Goal: Task Accomplishment & Management: Complete application form

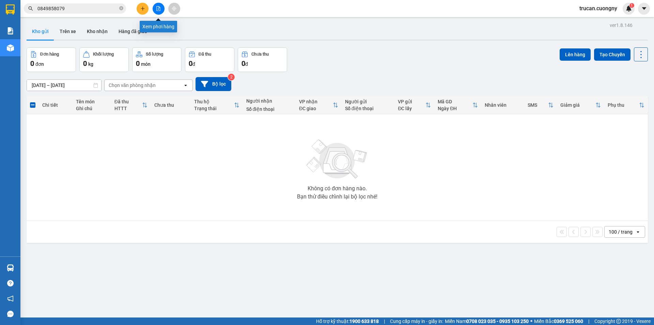
click at [159, 8] on icon "file-add" at bounding box center [158, 8] width 5 height 5
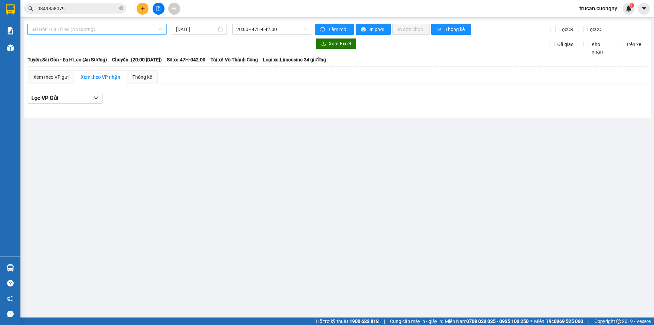
click at [153, 31] on span "Sài Gòn - Ea H'Leo (An Sương)" at bounding box center [96, 29] width 131 height 10
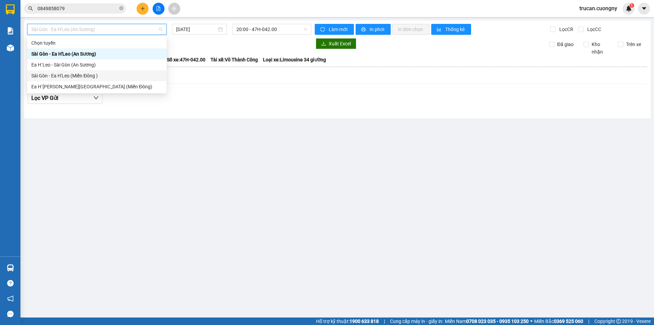
click at [146, 76] on div "Sài Gòn - Ea H'Leo (Miền Đông )" at bounding box center [96, 75] width 131 height 7
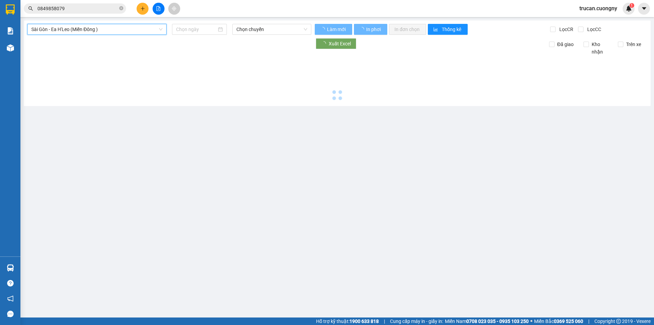
type input "[DATE]"
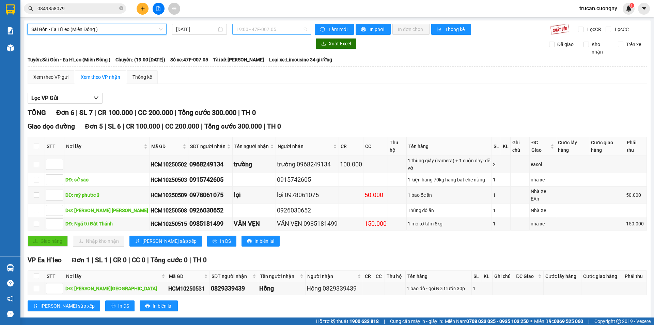
click at [264, 31] on span "19:00 - 47F-007.05" at bounding box center [272, 29] width 71 height 10
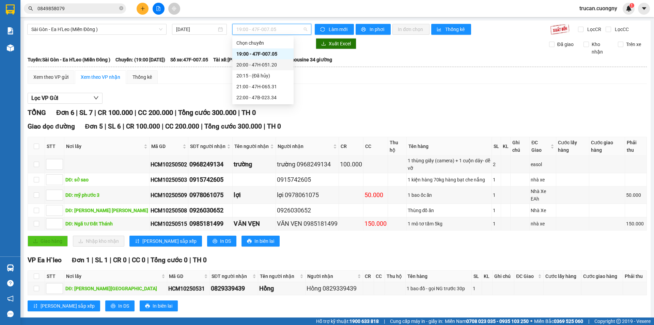
click at [271, 69] on div "20:00 - 47H-051.20" at bounding box center [262, 64] width 61 height 11
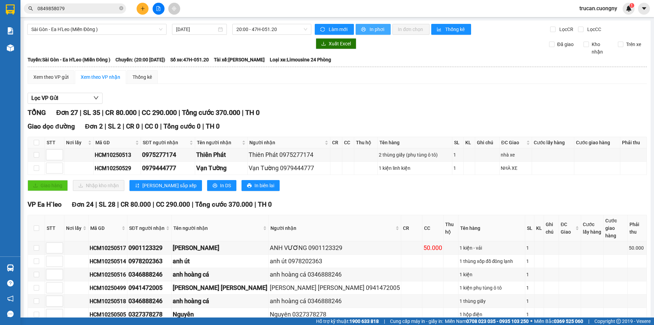
click at [370, 30] on span "In phơi" at bounding box center [378, 29] width 16 height 7
click at [300, 29] on span "20:00 - 47H-051.20" at bounding box center [272, 29] width 71 height 10
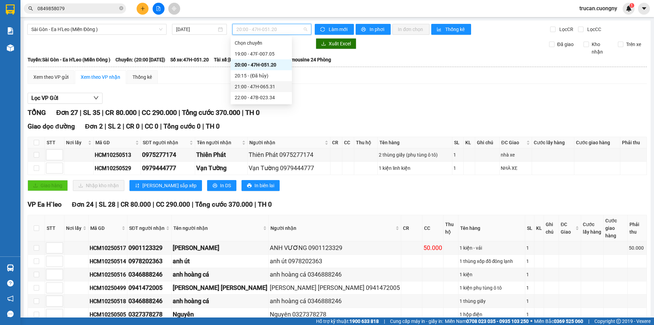
click at [279, 87] on div "21:00 - 47H-065.31" at bounding box center [261, 86] width 53 height 7
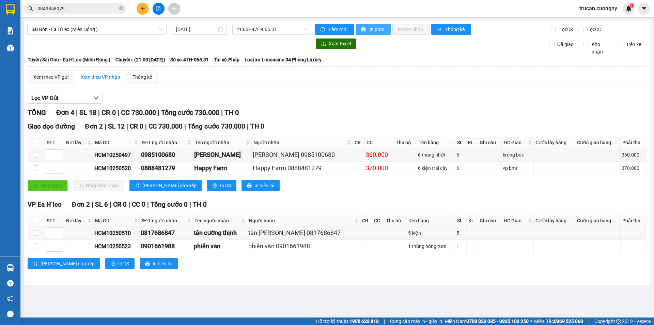
click at [367, 28] on button "In phơi" at bounding box center [373, 29] width 35 height 11
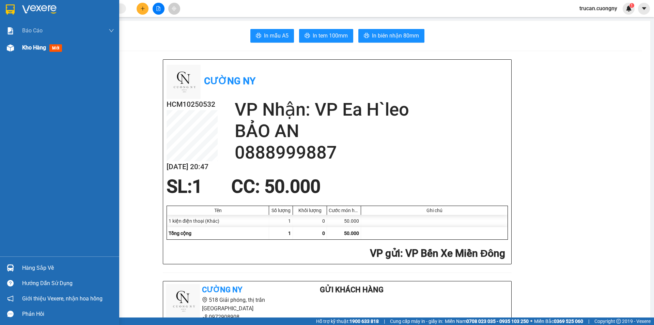
click at [11, 45] on img at bounding box center [10, 47] width 7 height 7
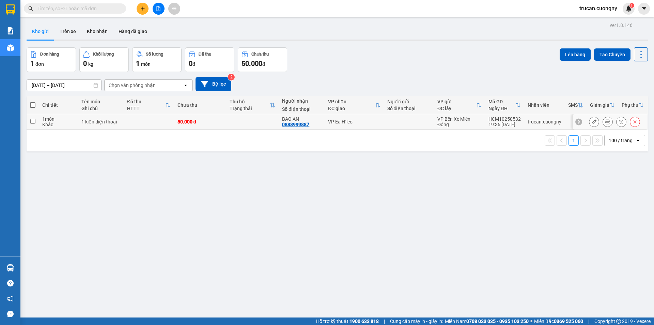
drag, startPoint x: 127, startPoint y: 123, endPoint x: 132, endPoint y: 121, distance: 4.7
click at [128, 122] on td at bounding box center [149, 121] width 50 height 15
checkbox input "true"
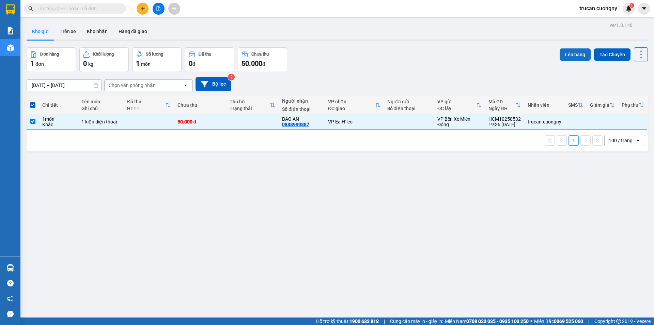
click at [562, 56] on button "Lên hàng" at bounding box center [575, 54] width 31 height 12
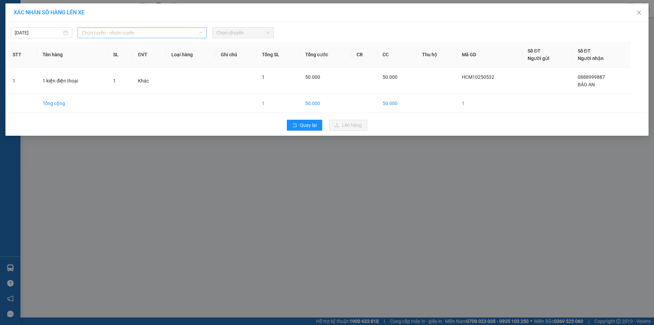
click at [159, 33] on span "Chọn tuyến - nhóm tuyến" at bounding box center [142, 33] width 121 height 10
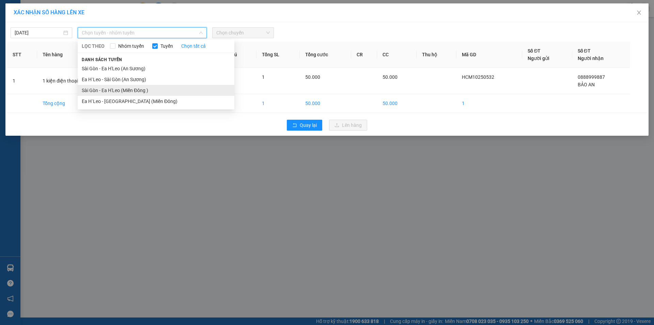
click at [153, 91] on li "Sài Gòn - Ea H'Leo (Miền Đông )" at bounding box center [156, 90] width 157 height 11
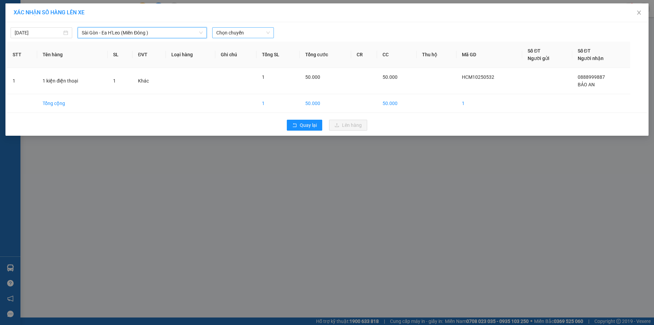
click at [239, 28] on span "Chọn chuyến" at bounding box center [243, 33] width 54 height 10
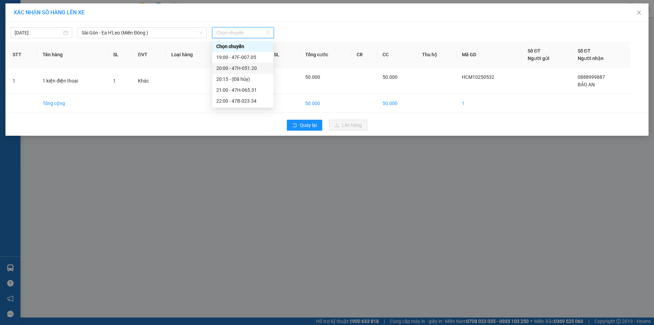
click at [245, 67] on div "20:00 - 47H-051.20" at bounding box center [242, 67] width 53 height 7
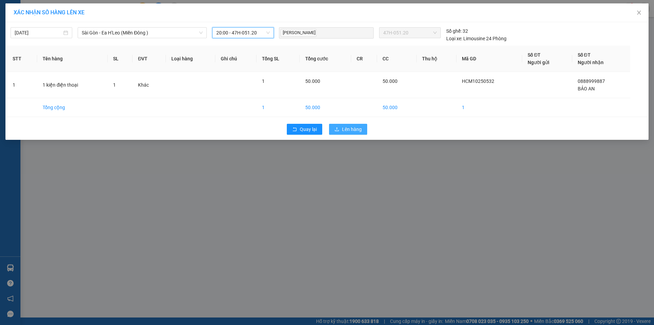
click at [343, 127] on span "Lên hàng" at bounding box center [352, 128] width 20 height 7
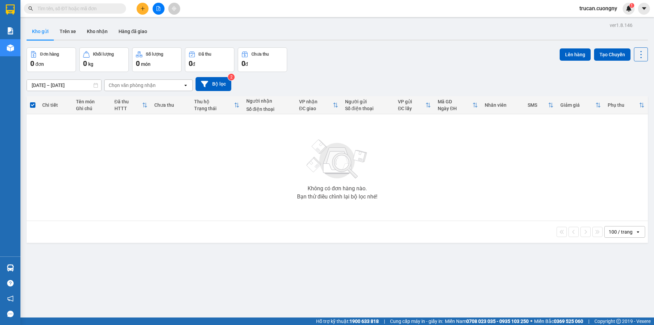
click at [64, 154] on div "Không có đơn hàng nào. Bạn thử điều chỉnh lại bộ lọc nhé!" at bounding box center [337, 167] width 615 height 102
click at [142, 9] on icon "plus" at bounding box center [143, 8] width 4 height 0
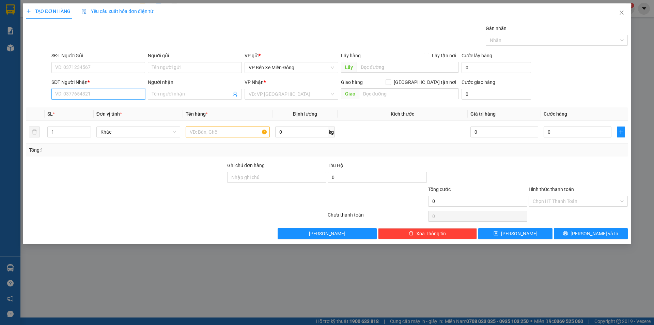
click at [122, 98] on input "SĐT Người Nhận *" at bounding box center [98, 94] width 94 height 11
click at [270, 98] on input "search" at bounding box center [289, 94] width 81 height 10
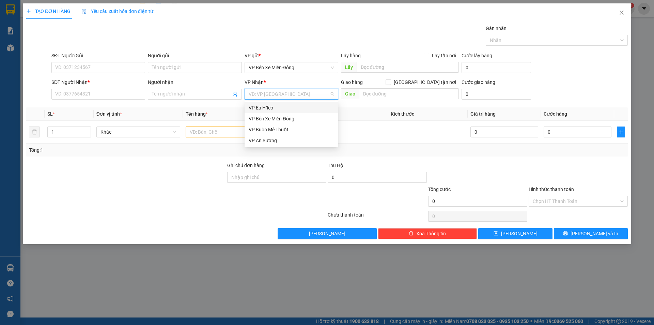
click at [269, 107] on div "VP Ea H`leo" at bounding box center [292, 107] width 86 height 7
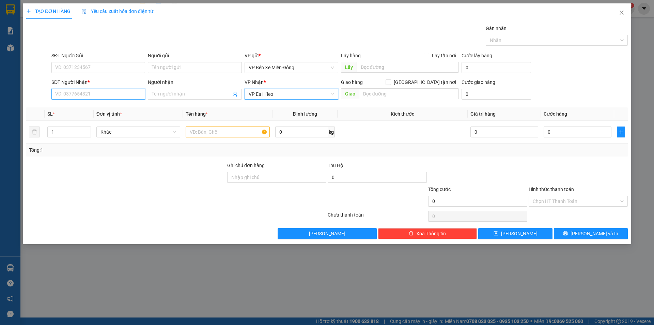
click at [120, 93] on input "SĐT Người Nhận *" at bounding box center [98, 94] width 94 height 11
type input "0865155341"
click at [186, 95] on input "Người nhận" at bounding box center [191, 93] width 79 height 7
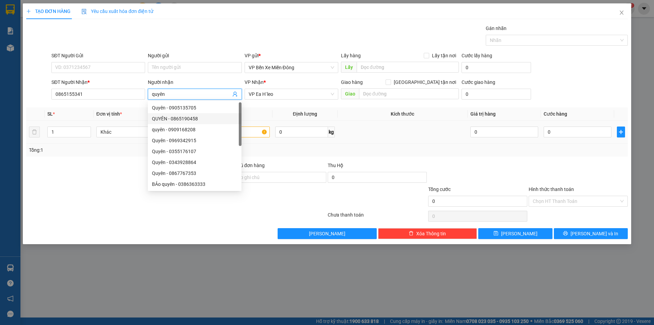
type input "quyên"
click at [258, 133] on input "text" at bounding box center [228, 131] width 84 height 11
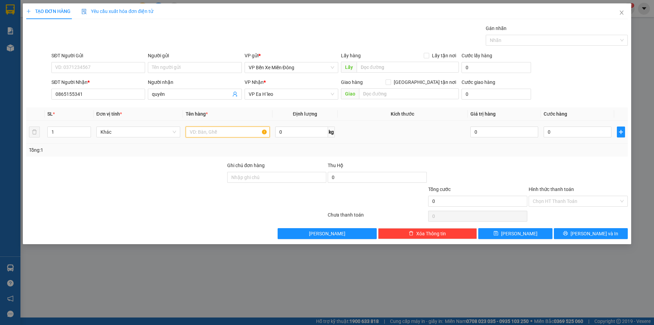
click at [257, 132] on input "text" at bounding box center [228, 131] width 84 height 11
type input "1 thùng hoa giả"
click at [389, 66] on input "text" at bounding box center [408, 67] width 102 height 11
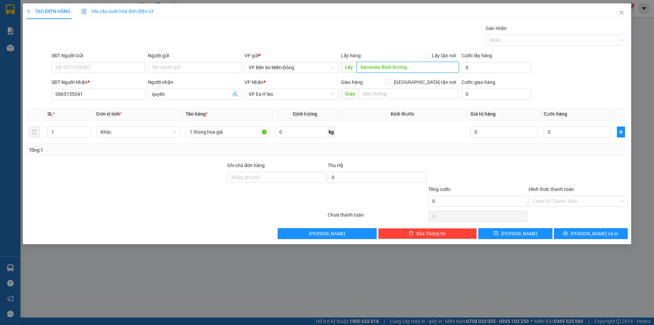
type input "becamex Bình Dương"
click at [372, 117] on th "Kích thước" at bounding box center [403, 113] width 130 height 13
click at [363, 69] on input "becamex Bình Dương" at bounding box center [408, 67] width 102 height 11
click at [359, 121] on td at bounding box center [403, 132] width 130 height 23
click at [103, 64] on input "SĐT Người Gửi" at bounding box center [98, 67] width 94 height 11
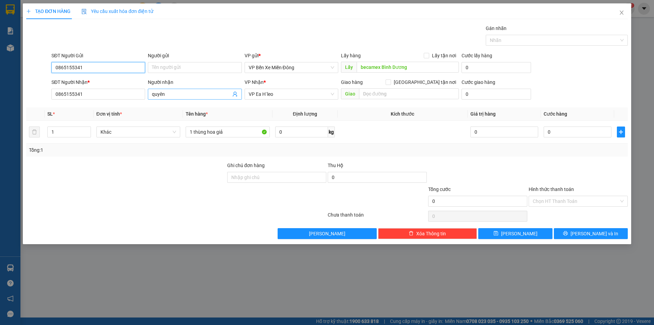
type input "0865155341"
click at [156, 94] on input "quyên" at bounding box center [191, 93] width 79 height 7
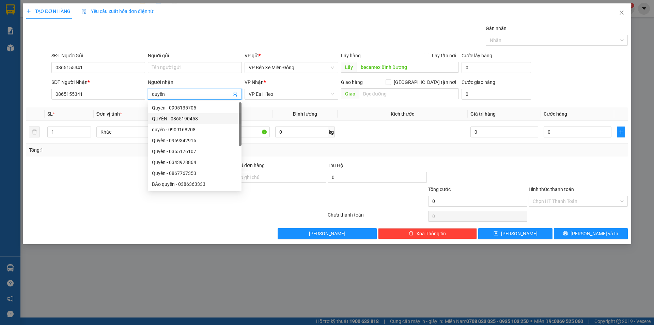
click at [156, 94] on input "quyên" at bounding box center [191, 93] width 79 height 7
click at [155, 95] on input "quyên" at bounding box center [191, 93] width 79 height 7
type input "Quyên"
click at [363, 65] on input "becamex Bình Dương" at bounding box center [408, 67] width 102 height 11
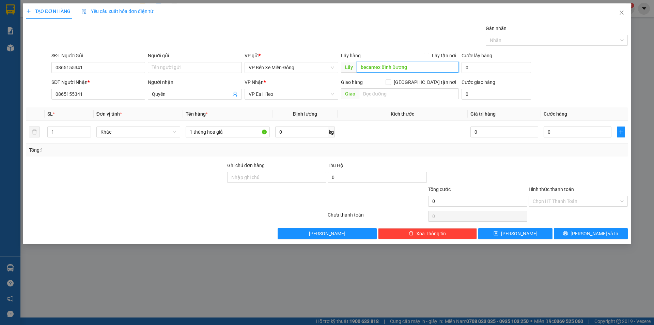
click at [363, 65] on input "becamex Bình Dương" at bounding box center [408, 67] width 102 height 11
type input "Becamex Bình Dương"
click at [519, 170] on div at bounding box center [478, 174] width 101 height 24
click at [517, 231] on span "Lưu" at bounding box center [519, 233] width 36 height 7
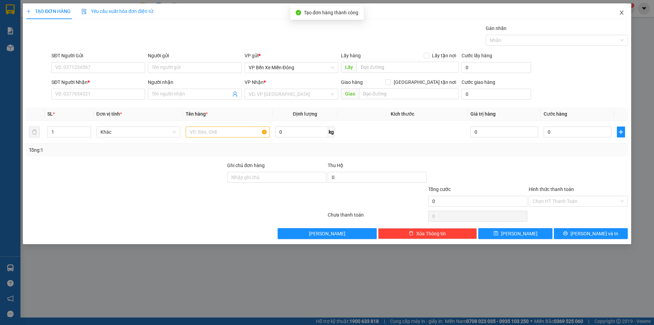
click at [625, 12] on span "Close" at bounding box center [621, 12] width 19 height 19
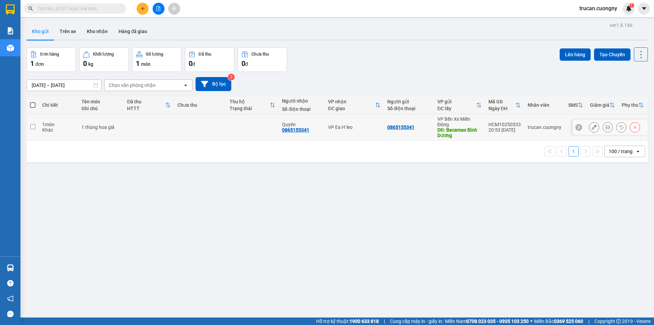
click at [603, 126] on button at bounding box center [608, 127] width 10 height 12
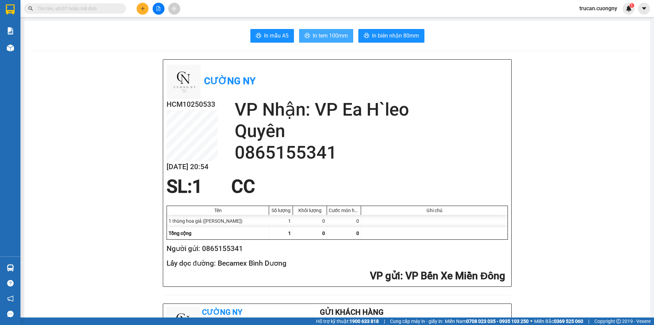
click at [313, 35] on span "In tem 100mm" at bounding box center [330, 35] width 35 height 9
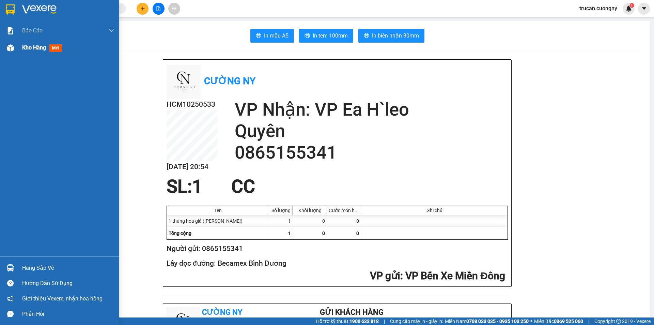
click at [14, 49] on img at bounding box center [10, 47] width 7 height 7
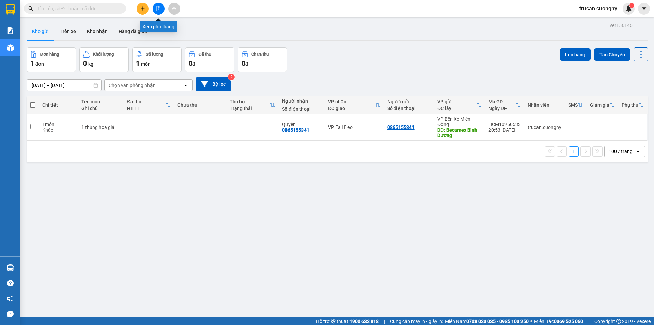
click at [154, 7] on button at bounding box center [159, 9] width 12 height 12
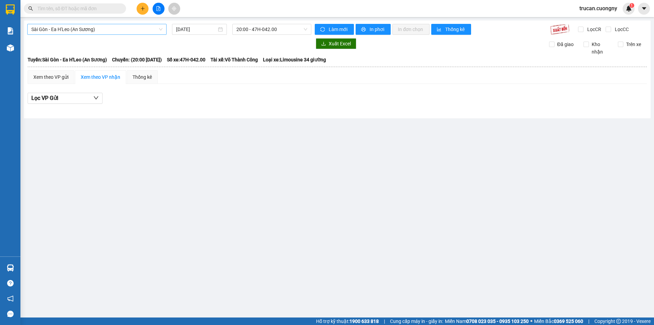
click at [143, 27] on span "Sài Gòn - Ea H'Leo (An Sương)" at bounding box center [96, 29] width 131 height 10
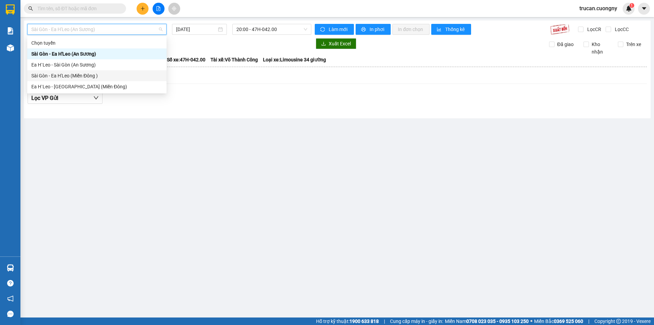
click at [127, 76] on div "Sài Gòn - Ea H'Leo (Miền Đông )" at bounding box center [96, 75] width 131 height 7
type input "[DATE]"
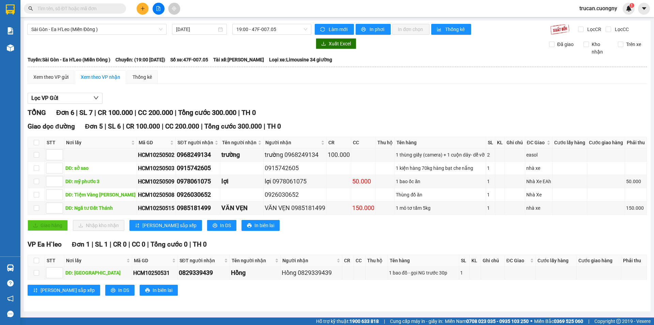
click at [261, 21] on div "Sài Gòn - Ea H'Leo (Miền Đông ) 11/10/2025 19:00 - 47F-007.05 Làm mới In phơi I…" at bounding box center [337, 165] width 627 height 291
click at [260, 28] on span "19:00 - 47F-007.05" at bounding box center [272, 29] width 71 height 10
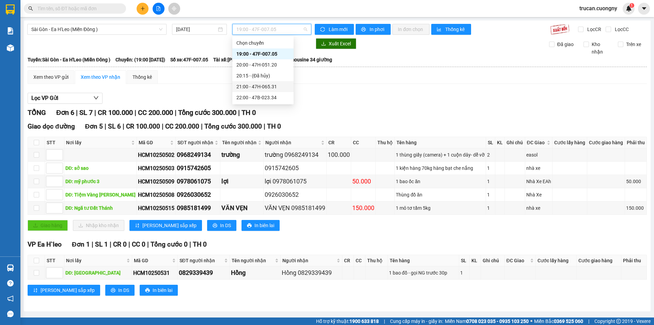
click at [275, 85] on div "21:00 - 47H-065.31" at bounding box center [263, 86] width 53 height 7
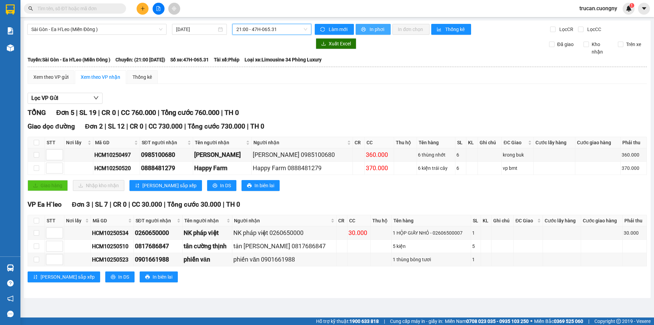
click at [378, 31] on span "In phơi" at bounding box center [378, 29] width 16 height 7
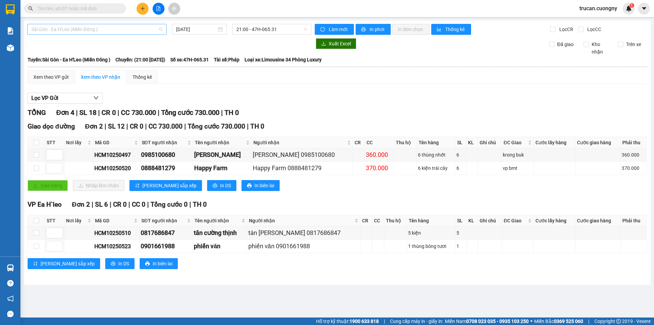
drag, startPoint x: 136, startPoint y: 29, endPoint x: 133, endPoint y: 31, distance: 3.9
click at [135, 29] on span "Sài Gòn - Ea H'Leo (Miền Đông )" at bounding box center [96, 29] width 131 height 10
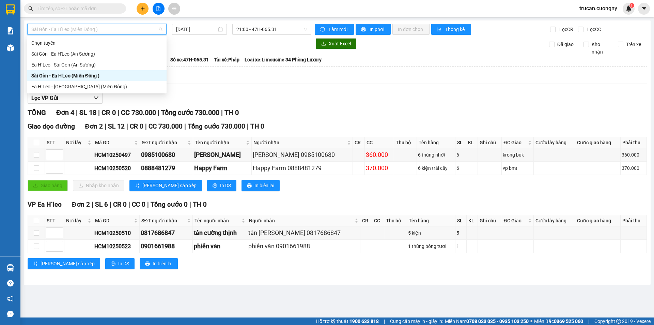
click at [214, 45] on div at bounding box center [169, 43] width 284 height 11
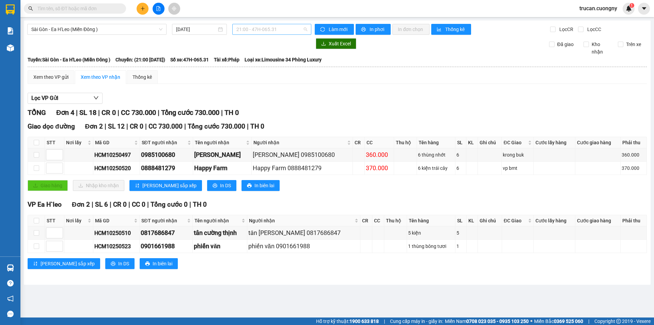
click at [286, 29] on span "21:00 - 47H-065.31" at bounding box center [272, 29] width 71 height 10
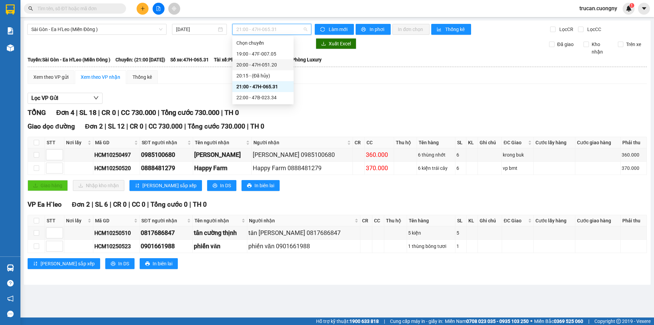
click at [280, 66] on div "20:00 - 47H-051.20" at bounding box center [263, 64] width 53 height 7
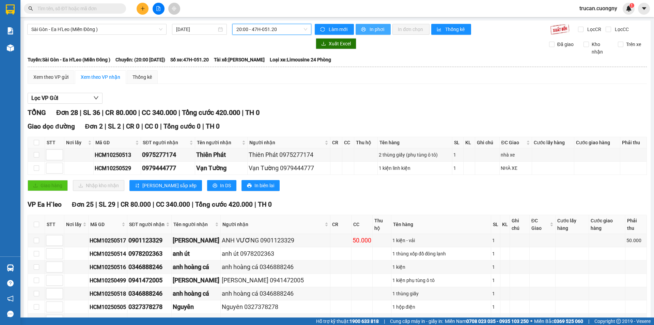
click at [359, 26] on button "In phơi" at bounding box center [373, 29] width 35 height 11
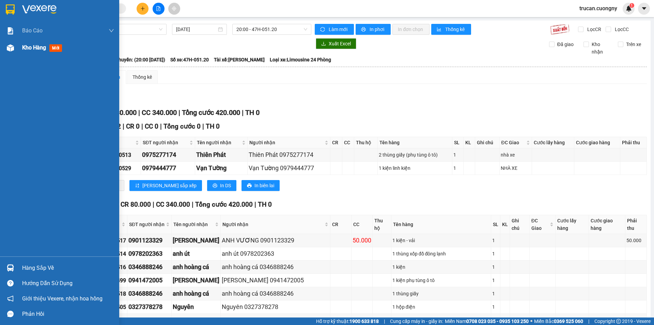
click at [19, 46] on div "Kho hàng mới" at bounding box center [59, 47] width 119 height 17
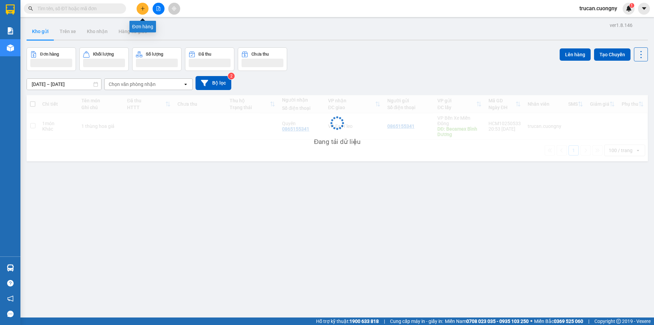
click at [144, 10] on icon "plus" at bounding box center [142, 8] width 5 height 5
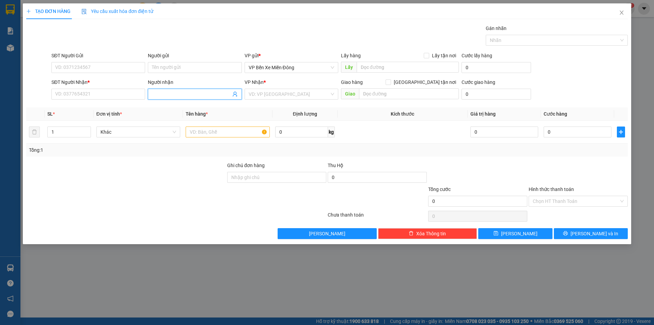
click at [182, 91] on input "Người nhận" at bounding box center [191, 93] width 79 height 7
type input "nk pH"
click at [187, 103] on div "NK pháp việt - 0260650000" at bounding box center [195, 107] width 94 height 11
type input "0260650000"
type input "NK pháp việt"
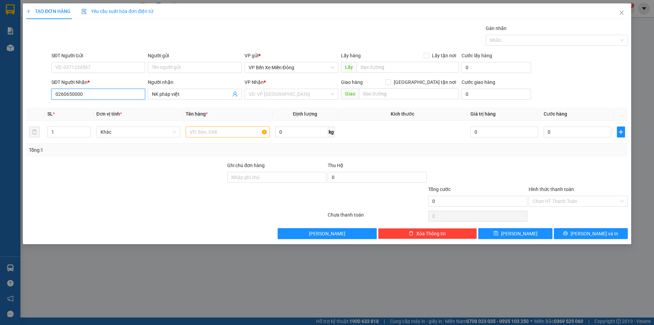
click at [107, 96] on input "0260650000" at bounding box center [98, 94] width 94 height 11
drag, startPoint x: 103, startPoint y: 96, endPoint x: 34, endPoint y: 95, distance: 68.5
click at [34, 95] on div "SĐT Người Nhận * 0260650000 0260650000 Người nhận NK pháp việt VP Nhận * VD: VP…" at bounding box center [327, 90] width 603 height 24
click at [217, 133] on input "text" at bounding box center [228, 131] width 84 height 11
click at [278, 95] on input "search" at bounding box center [289, 94] width 81 height 10
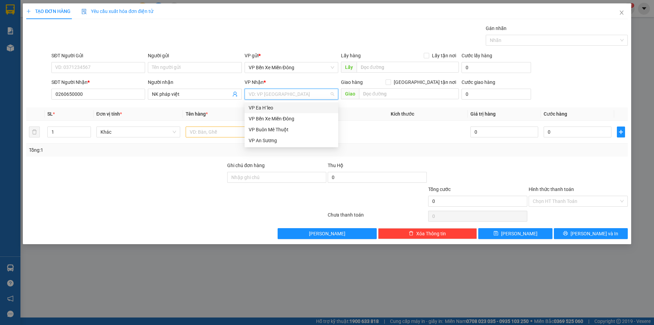
click at [275, 107] on div "VP Ea H`leo" at bounding box center [292, 107] width 86 height 7
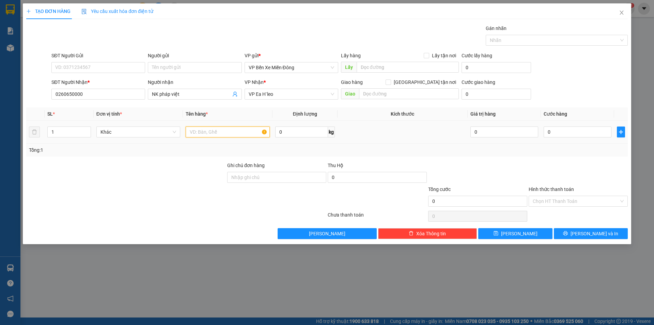
click at [236, 136] on input "text" at bounding box center [228, 131] width 84 height 11
paste input "0260650000"
type input "1 HỘP GIẤY NHỎ - 02606500007"
click at [551, 136] on input "0" at bounding box center [578, 131] width 68 height 11
type input "3"
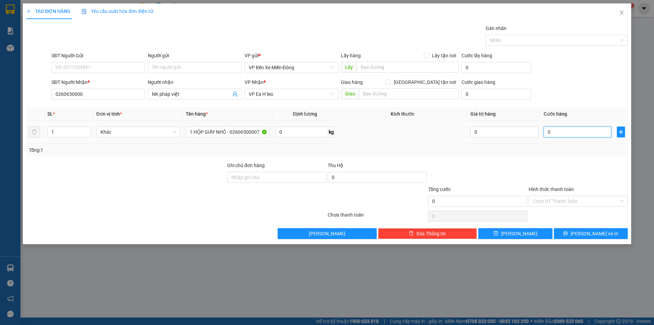
type input "3"
type input "30"
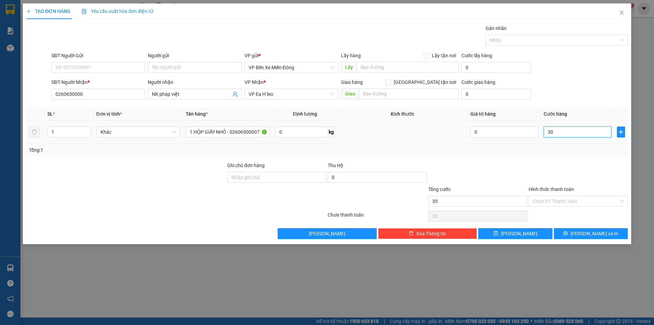
type input "300"
type input "3.000"
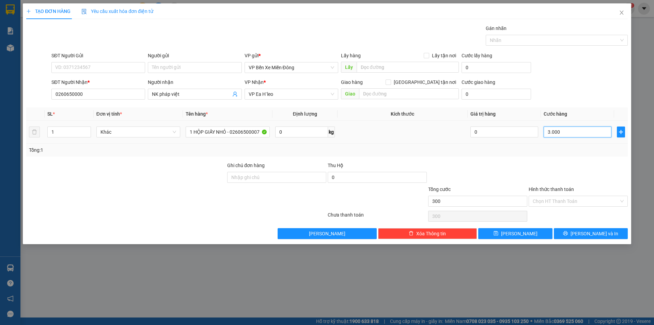
type input "3.000"
type input "30.000"
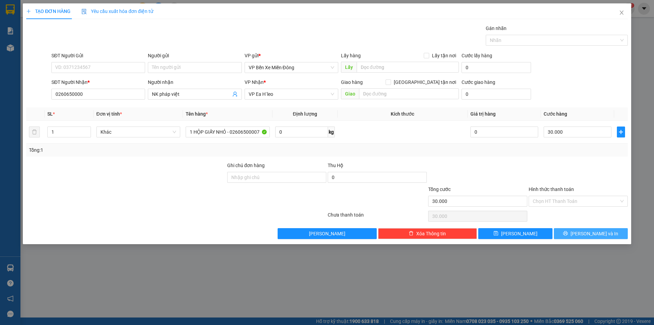
click at [577, 231] on button "Lưu và In" at bounding box center [591, 233] width 74 height 11
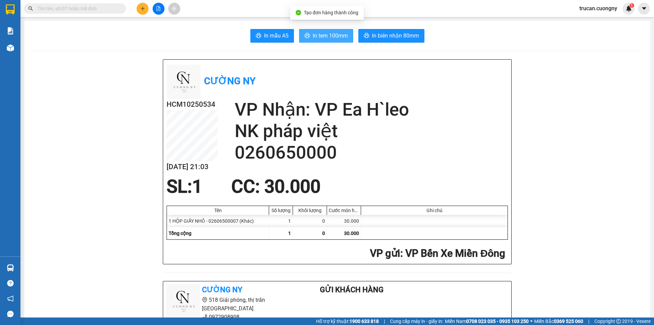
click at [327, 32] on span "In tem 100mm" at bounding box center [330, 35] width 35 height 9
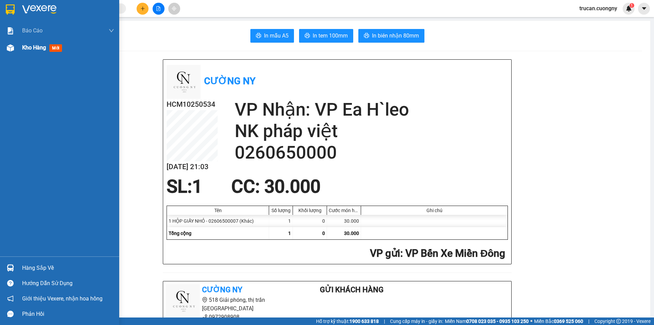
click at [15, 46] on div at bounding box center [10, 48] width 12 height 12
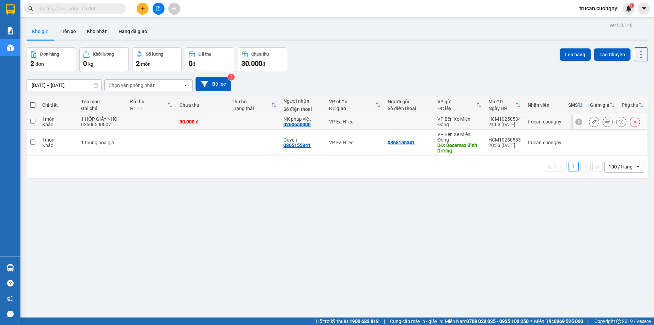
click at [139, 122] on td at bounding box center [152, 121] width 50 height 15
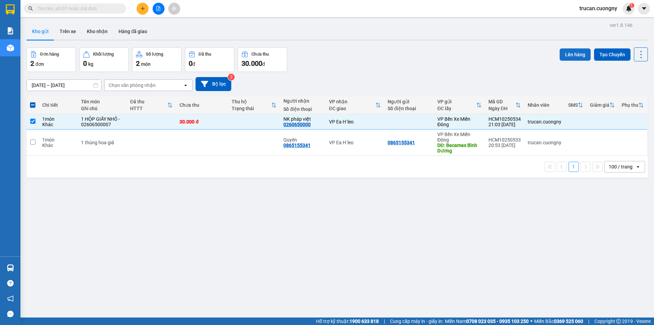
click at [568, 54] on button "Lên hàng" at bounding box center [575, 54] width 31 height 12
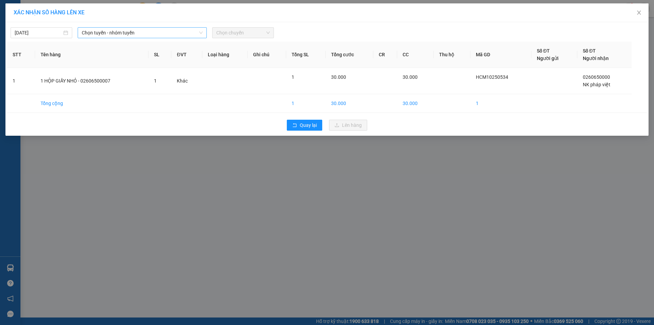
click at [163, 37] on div "11/10/2025 Chọn tuyến - nhóm tuyến Chọn chuyến STT Tên hàng SL ĐVT Loại hàng Gh…" at bounding box center [326, 78] width 643 height 113
click at [168, 31] on span "Chọn tuyến - nhóm tuyến" at bounding box center [142, 33] width 121 height 10
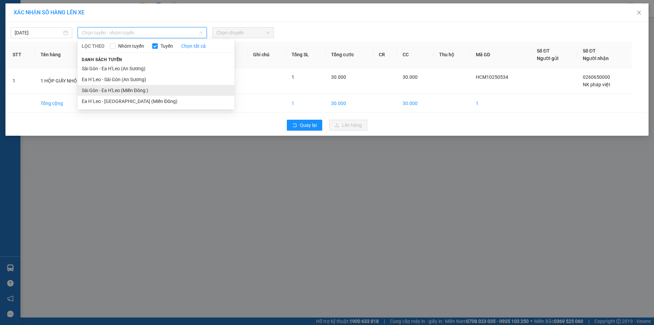
click at [165, 92] on li "Sài Gòn - Ea H'Leo (Miền Đông )" at bounding box center [156, 90] width 157 height 11
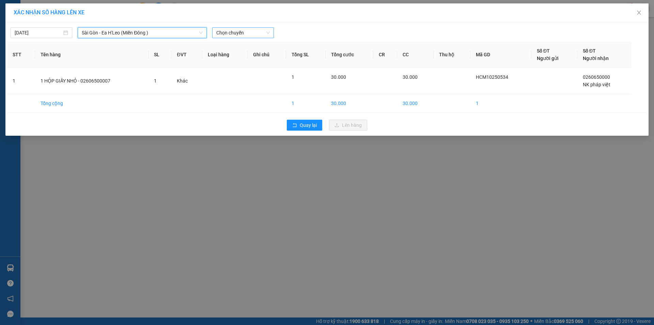
click at [240, 36] on span "Chọn chuyến" at bounding box center [243, 33] width 54 height 10
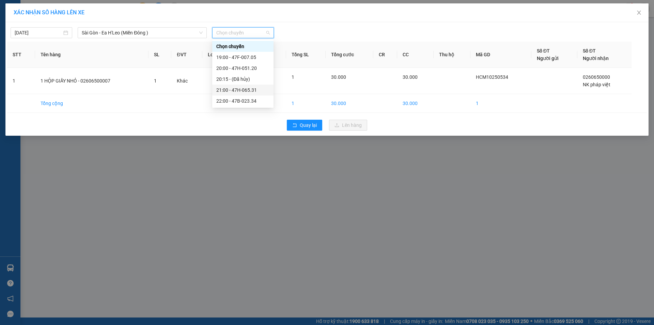
click at [252, 90] on div "21:00 - 47H-065.31" at bounding box center [242, 89] width 53 height 7
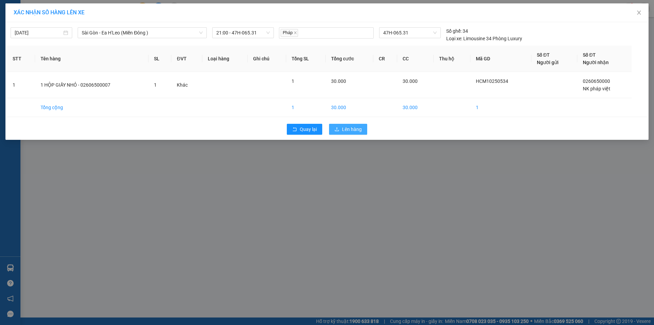
click at [355, 132] on span "Lên hàng" at bounding box center [352, 128] width 20 height 7
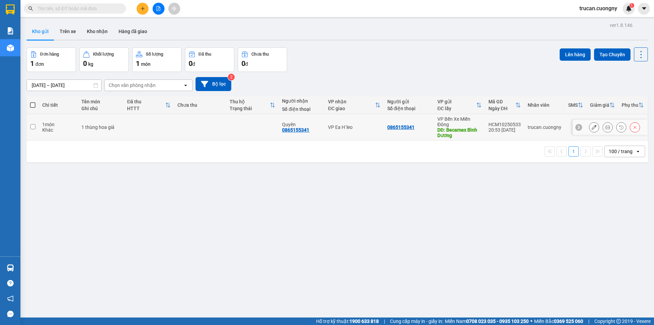
click at [592, 128] on button at bounding box center [595, 127] width 10 height 12
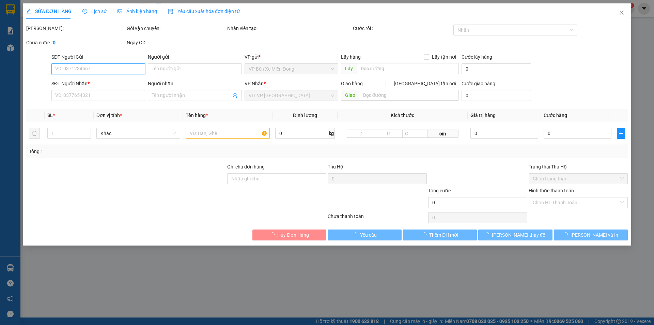
type input "0865155341"
type input "Becamex Bình Dương"
type input "0865155341"
type input "Quyên"
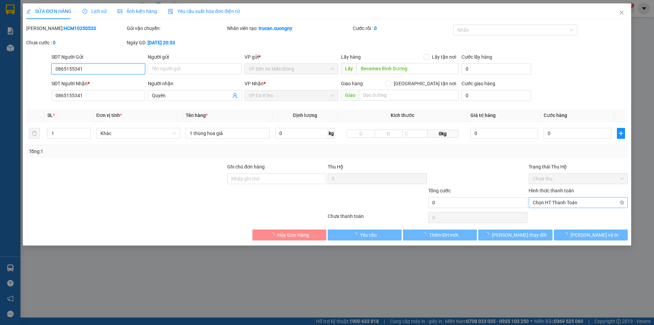
click at [571, 206] on span "Chọn HT Thanh Toán" at bounding box center [578, 202] width 91 height 10
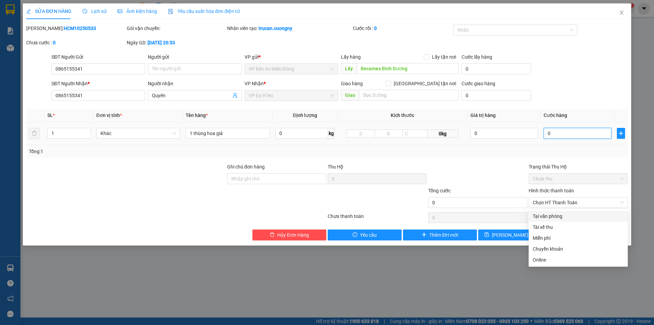
click at [566, 135] on input "0" at bounding box center [578, 133] width 68 height 11
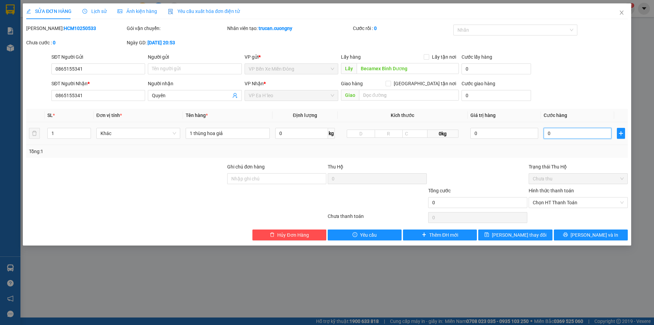
type input "5"
type input "50"
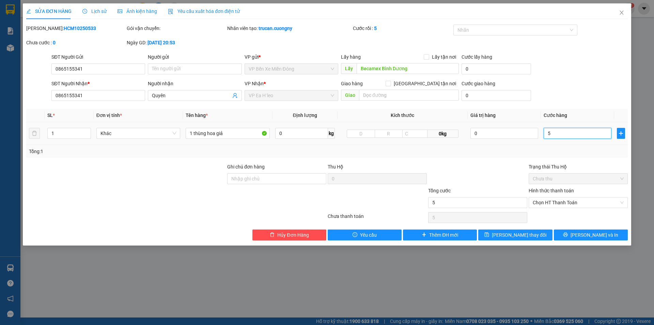
type input "50"
type input "500"
type input "5.000"
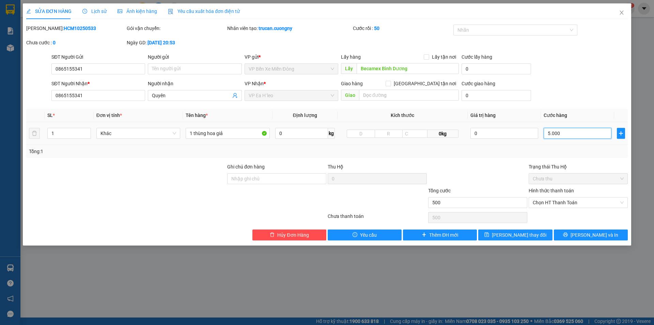
type input "5.000"
type input "50.000"
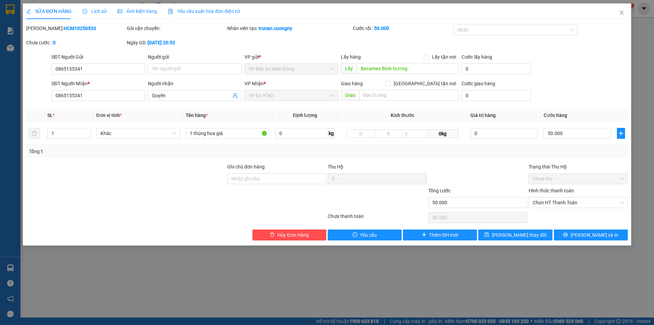
click at [579, 196] on div "Hình thức thanh toán" at bounding box center [578, 192] width 99 height 10
click at [579, 202] on span "Chọn HT Thanh Toán" at bounding box center [578, 202] width 91 height 10
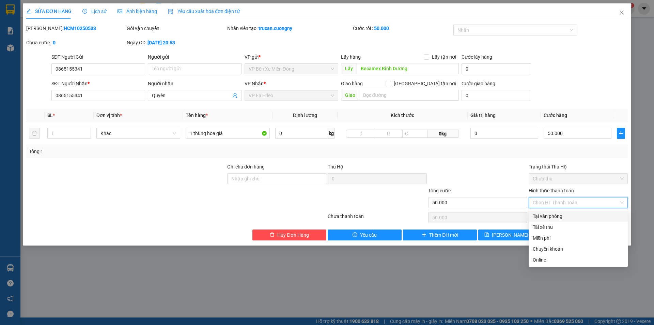
click at [490, 162] on div "Total Paid Fee 0 Total UnPaid Fee 0 Cash Collection Total Fee Mã ĐH: HCM1025053…" at bounding box center [327, 133] width 602 height 216
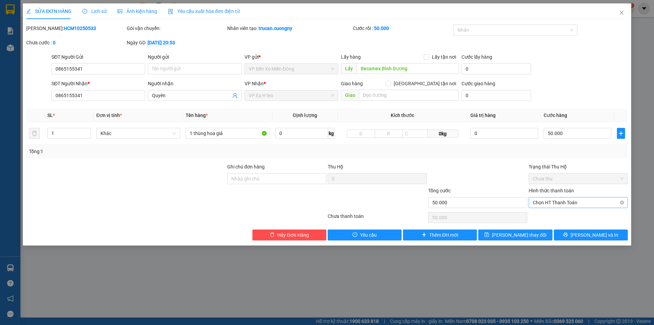
click at [566, 198] on span "Chọn HT Thanh Toán" at bounding box center [578, 202] width 91 height 10
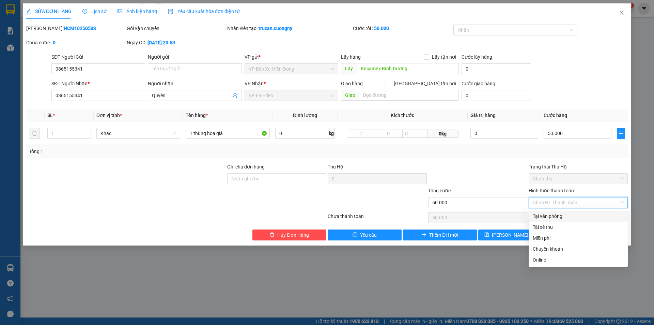
click at [483, 174] on div at bounding box center [478, 175] width 101 height 24
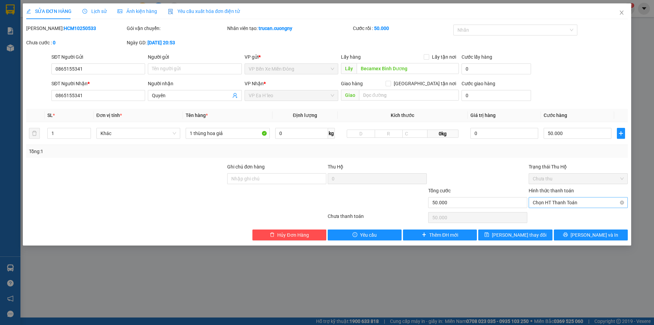
click at [542, 200] on span "Chọn HT Thanh Toán" at bounding box center [578, 202] width 91 height 10
click at [491, 156] on div "Tổng: 1" at bounding box center [327, 151] width 602 height 13
click at [503, 239] on button "Lưu thay đổi" at bounding box center [516, 234] width 74 height 11
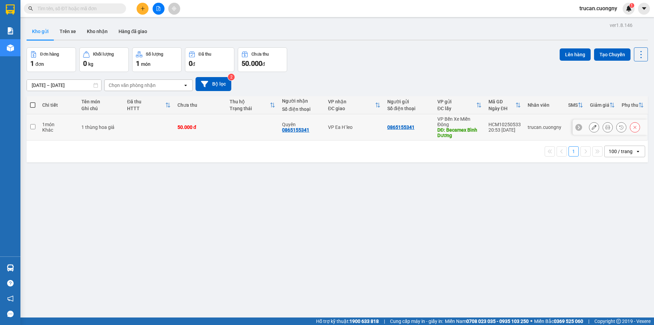
click at [210, 126] on div "50.000 đ" at bounding box center [201, 126] width 46 height 5
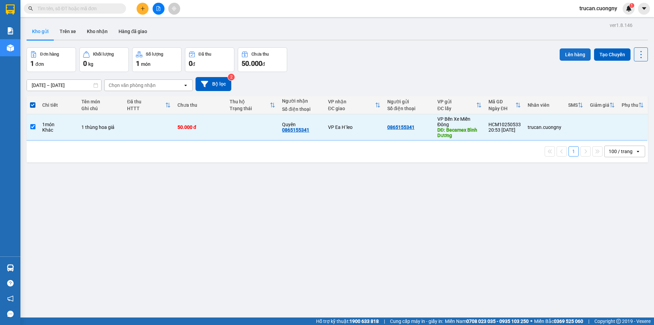
click at [574, 54] on button "Lên hàng" at bounding box center [575, 54] width 31 height 12
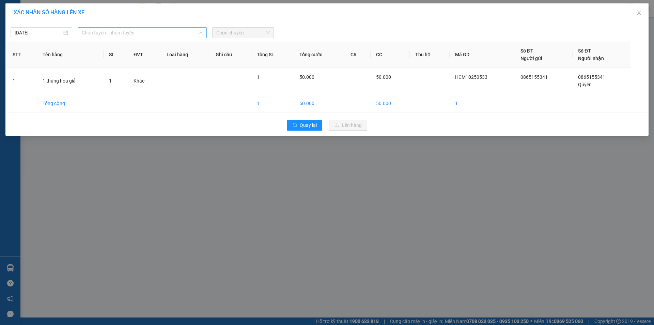
click at [187, 31] on span "Chọn tuyến - nhóm tuyến" at bounding box center [142, 33] width 121 height 10
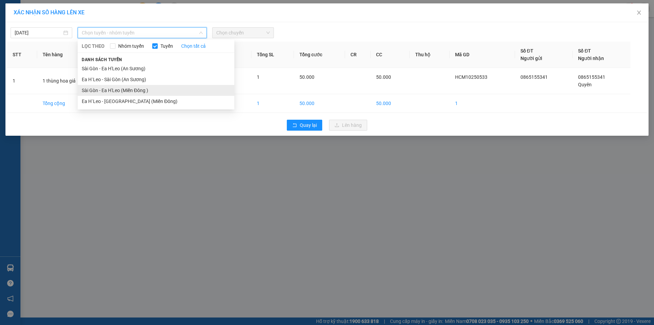
click at [176, 89] on li "Sài Gòn - Ea H'Leo (Miền Đông )" at bounding box center [156, 90] width 157 height 11
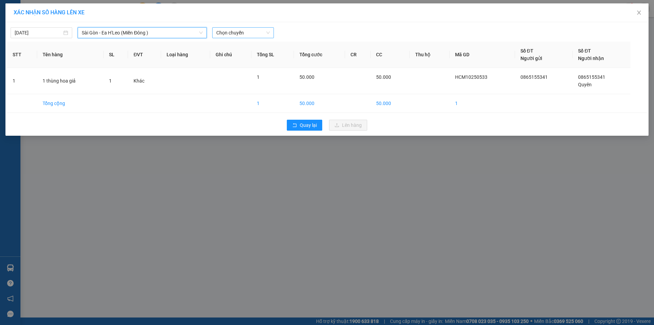
click at [242, 31] on span "Chọn chuyến" at bounding box center [243, 33] width 54 height 10
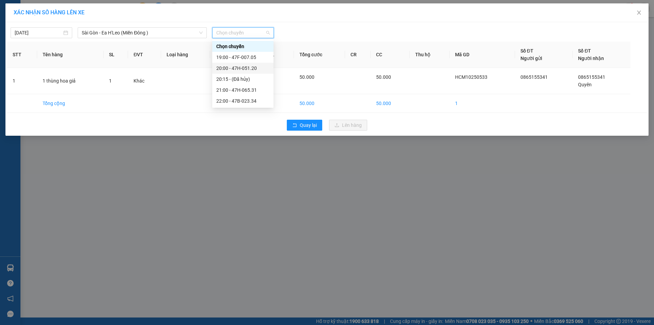
click at [240, 69] on div "20:00 - 47H-051.20" at bounding box center [242, 67] width 53 height 7
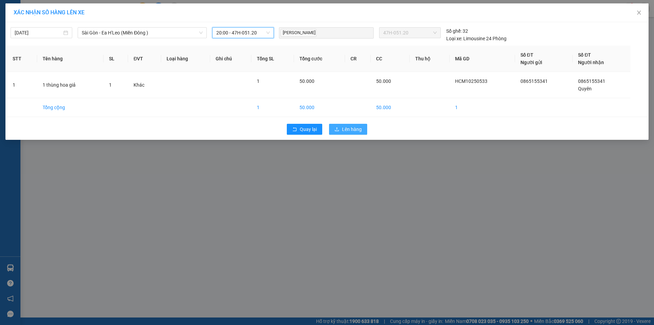
click at [348, 130] on span "Lên hàng" at bounding box center [352, 128] width 20 height 7
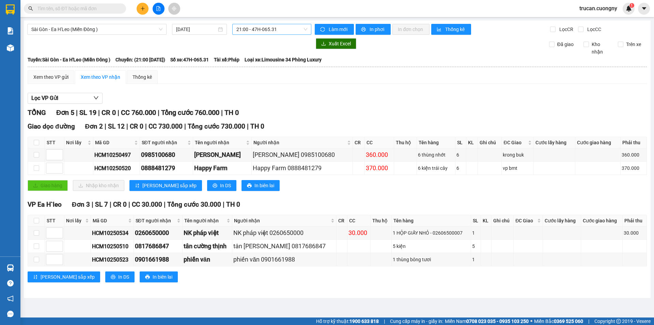
click at [253, 28] on span "21:00 - 47H-065.31" at bounding box center [272, 29] width 71 height 10
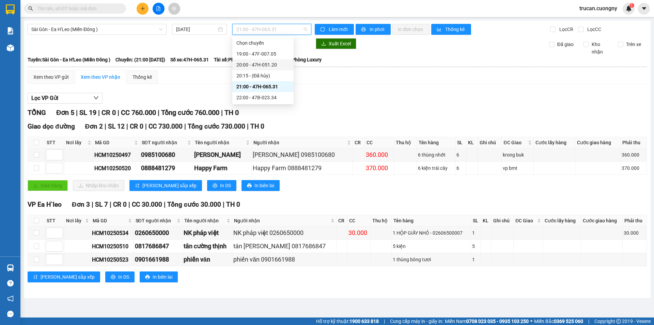
click at [263, 64] on div "20:00 - 47H-051.20" at bounding box center [263, 64] width 53 height 7
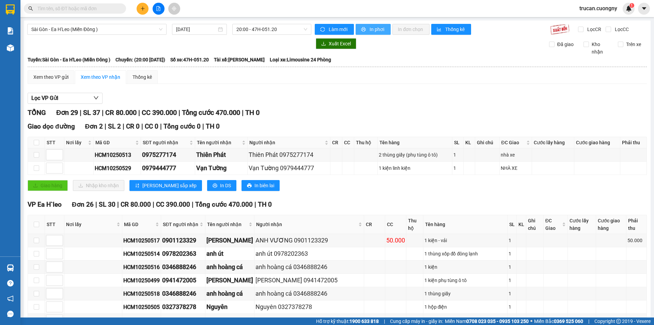
click at [371, 30] on span "In phơi" at bounding box center [378, 29] width 16 height 7
click at [250, 29] on span "20:00 - 47H-051.20" at bounding box center [272, 29] width 71 height 10
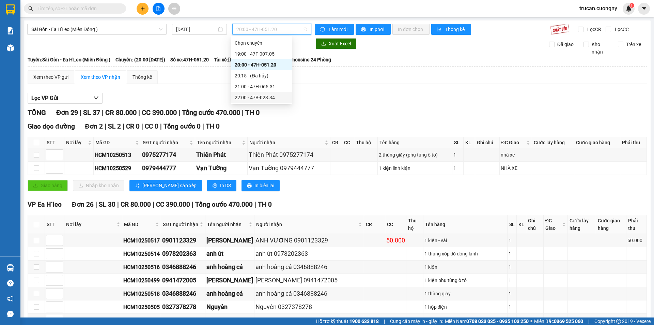
click at [259, 98] on div "22:00 - 47B-023.34" at bounding box center [261, 97] width 53 height 7
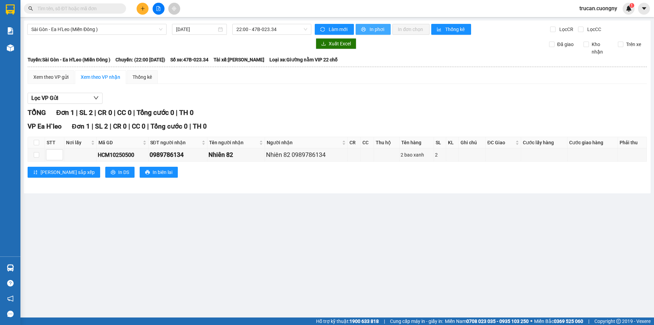
click at [379, 27] on span "In phơi" at bounding box center [378, 29] width 16 height 7
